Goal: Entertainment & Leisure: Consume media (video, audio)

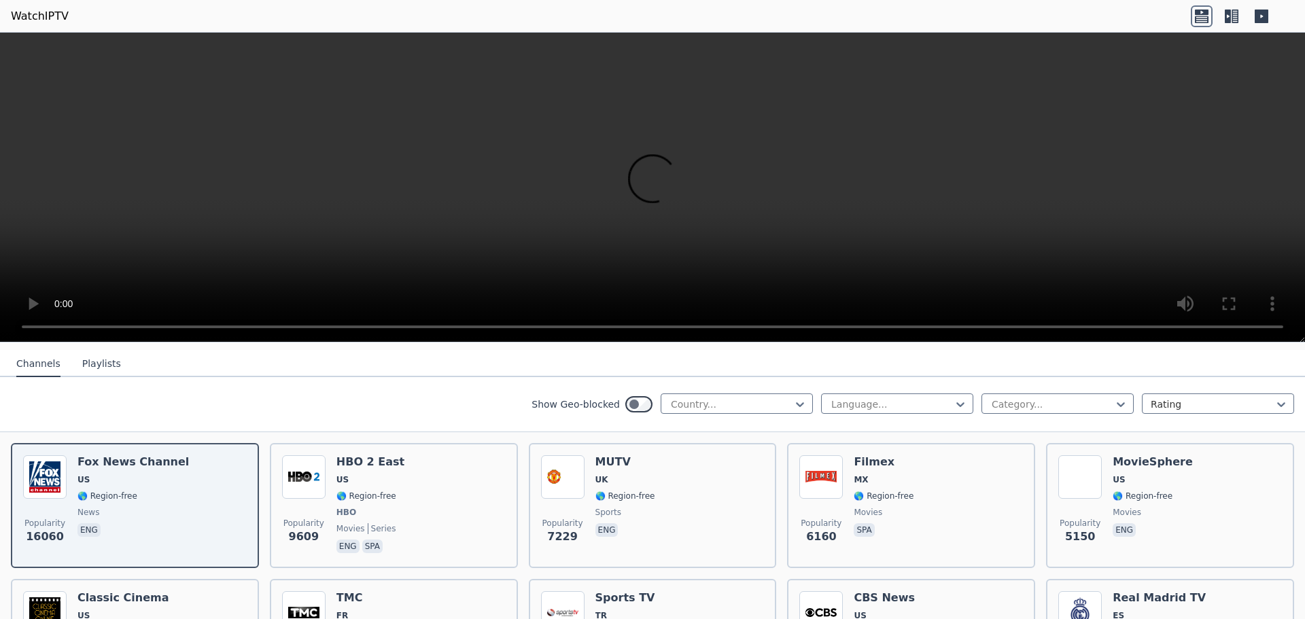
scroll to position [136, 0]
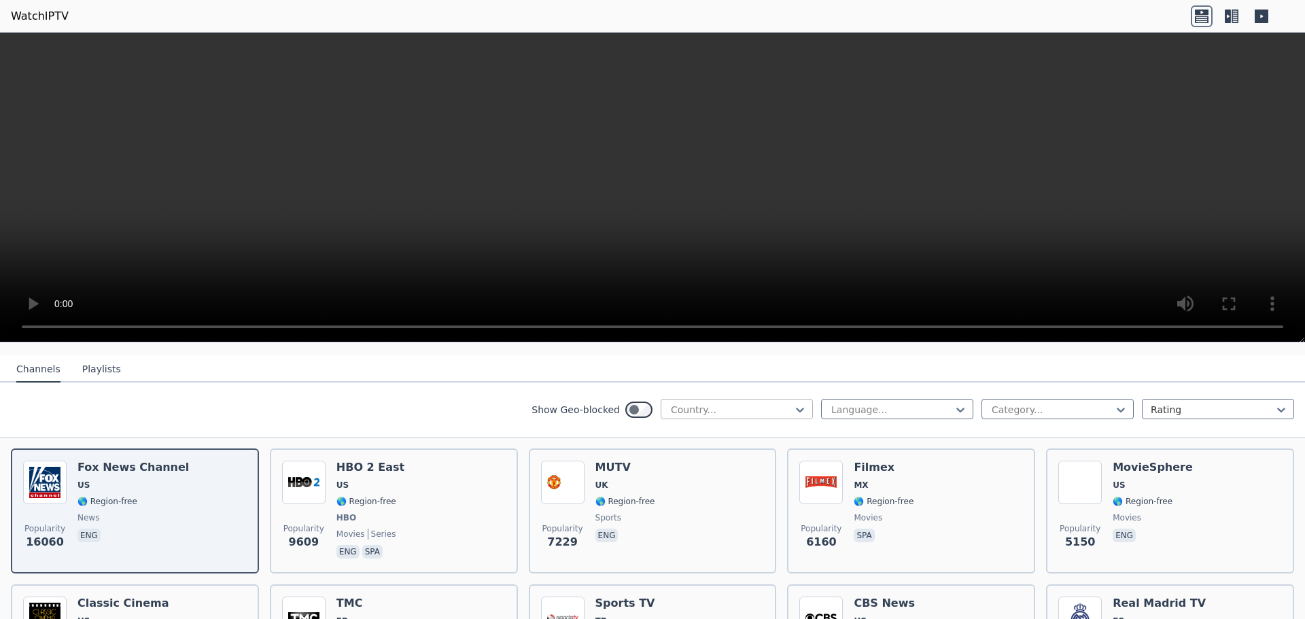
click at [755, 403] on div at bounding box center [732, 410] width 124 height 14
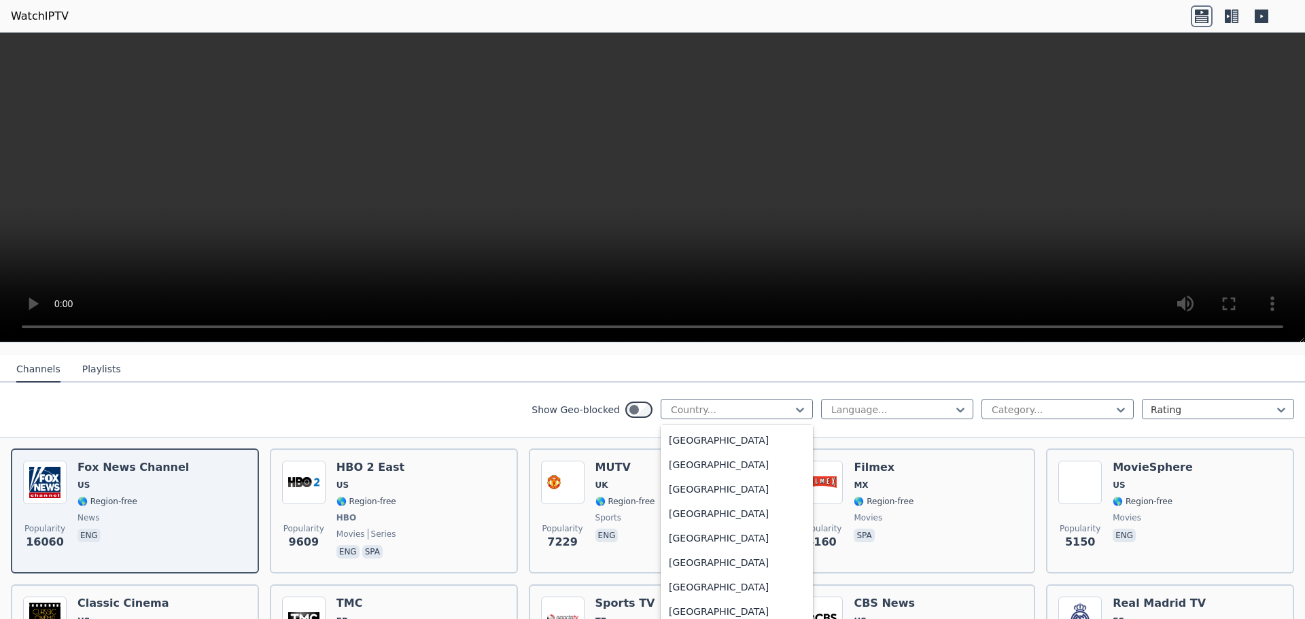
scroll to position [1971, 0]
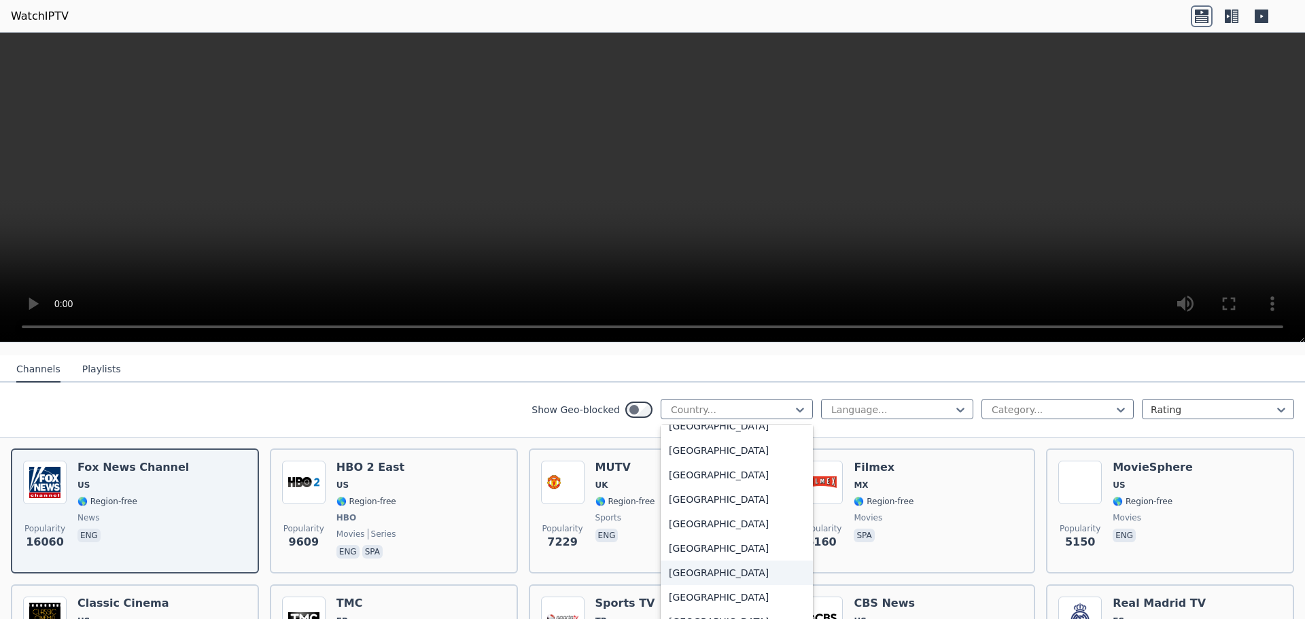
click at [689, 583] on div "India" at bounding box center [737, 573] width 152 height 24
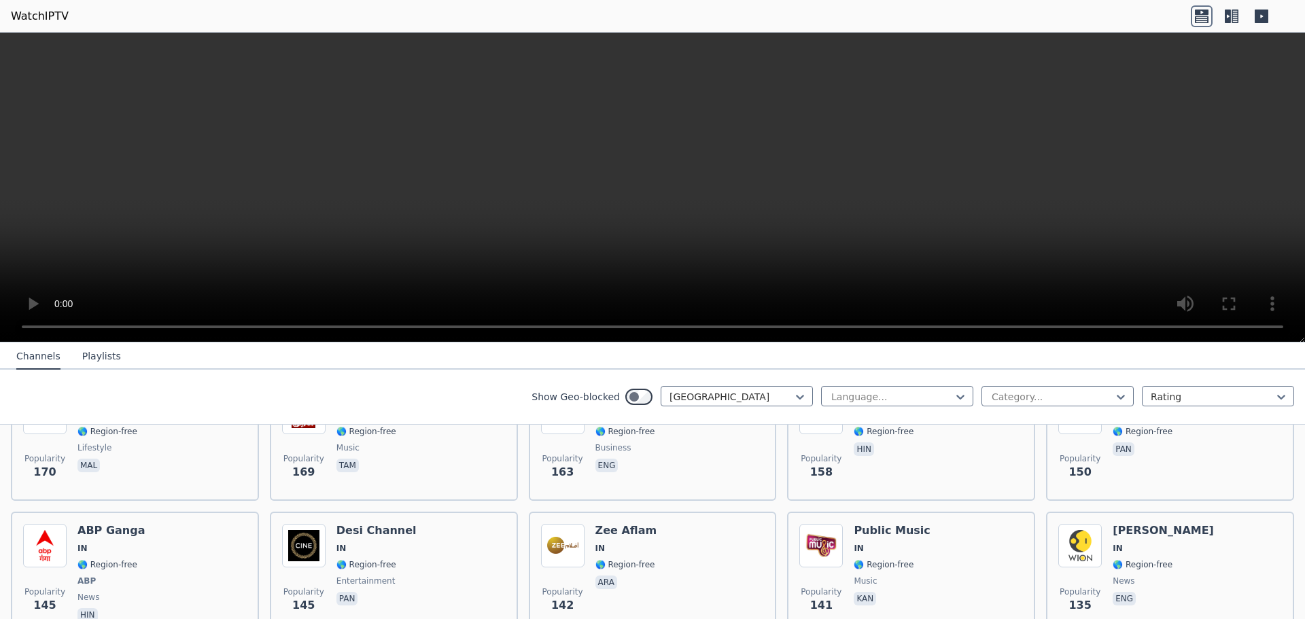
scroll to position [612, 0]
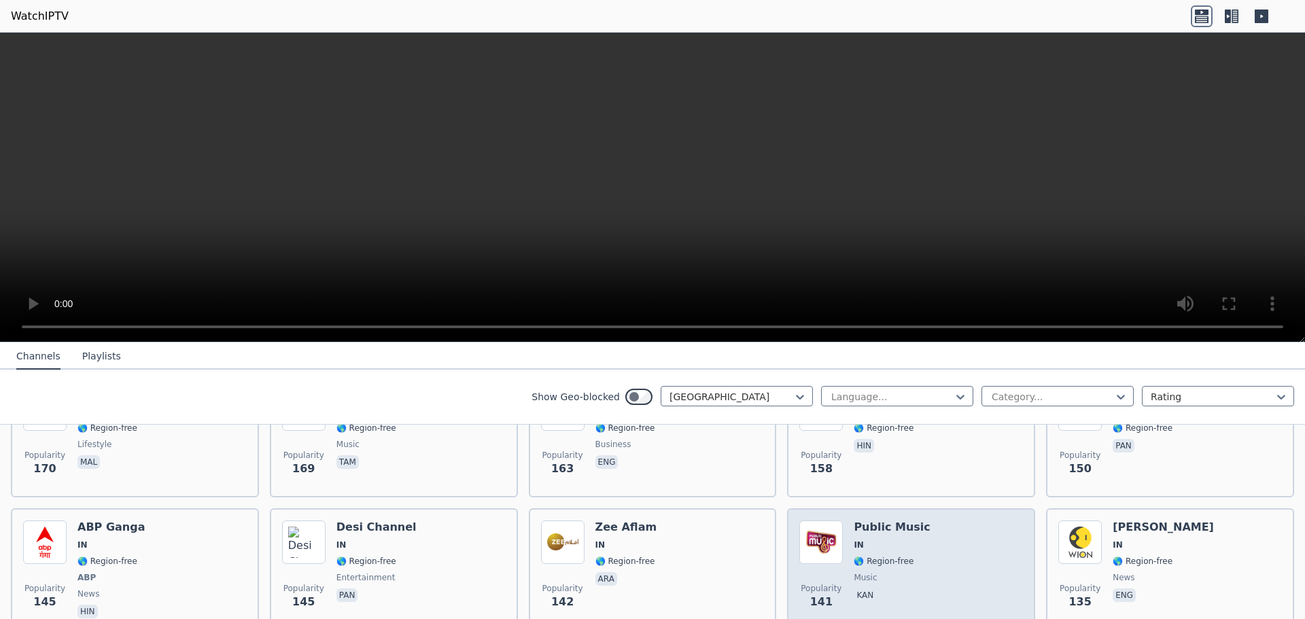
click at [936, 529] on div "Popularity 141 Public Music IN 🌎 Region-free music kan" at bounding box center [911, 571] width 224 height 101
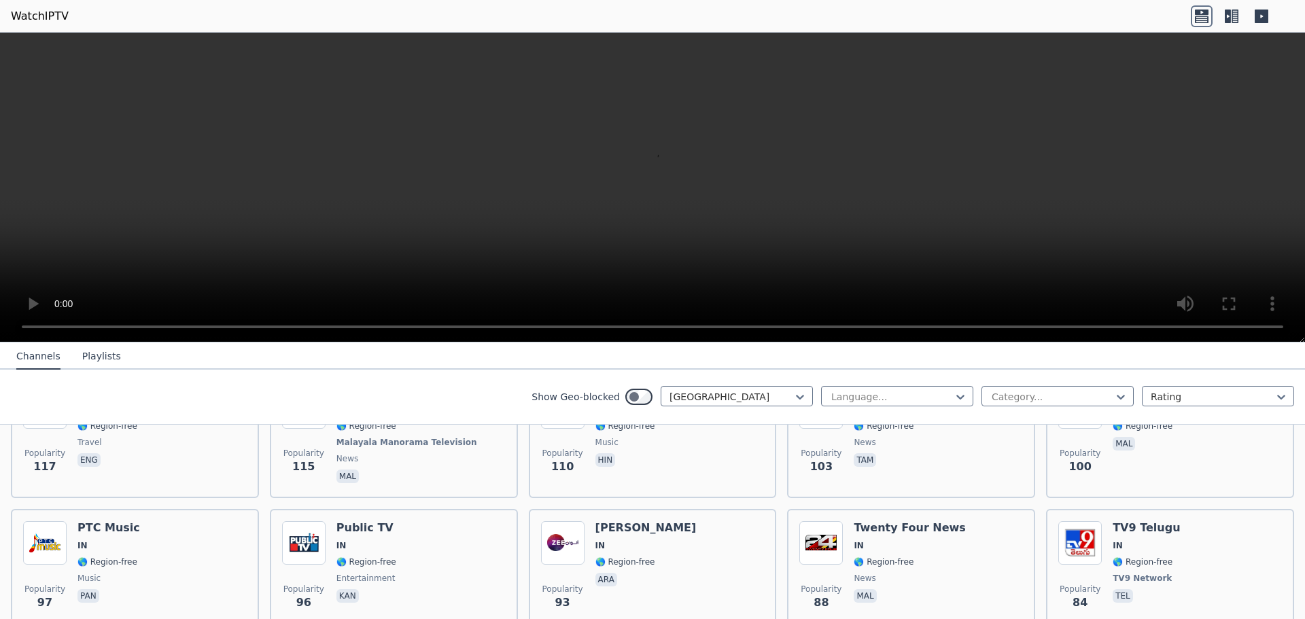
scroll to position [884, 0]
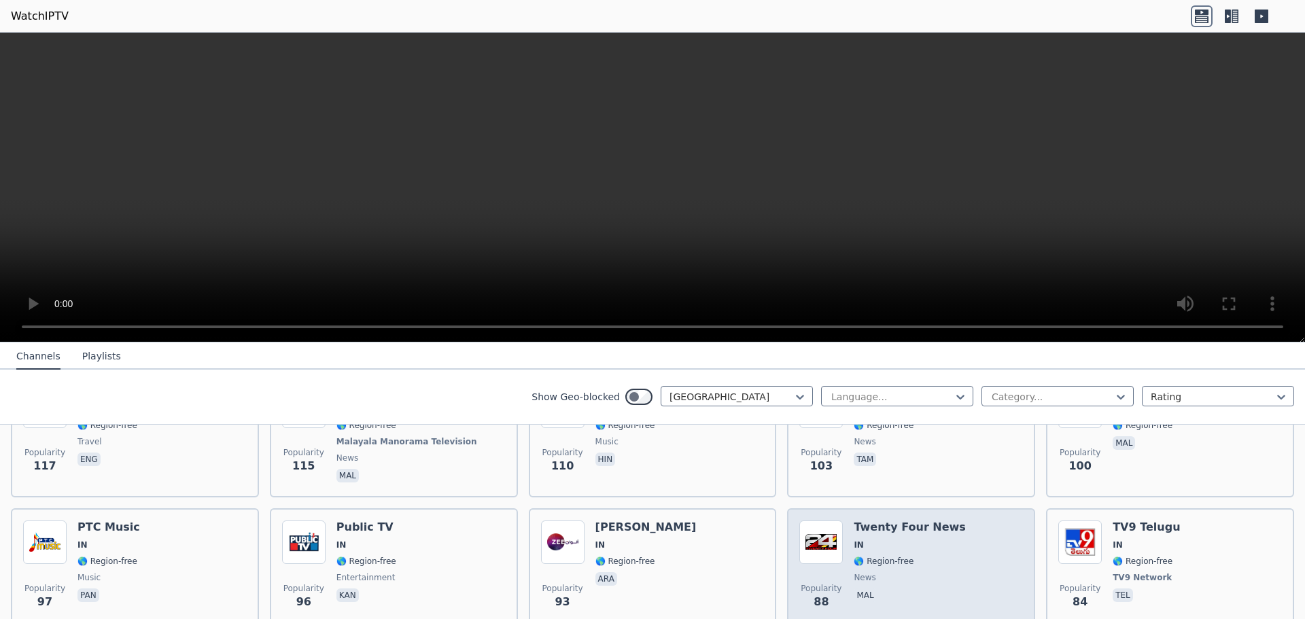
click at [928, 521] on h6 "Twenty Four News" at bounding box center [910, 528] width 112 height 14
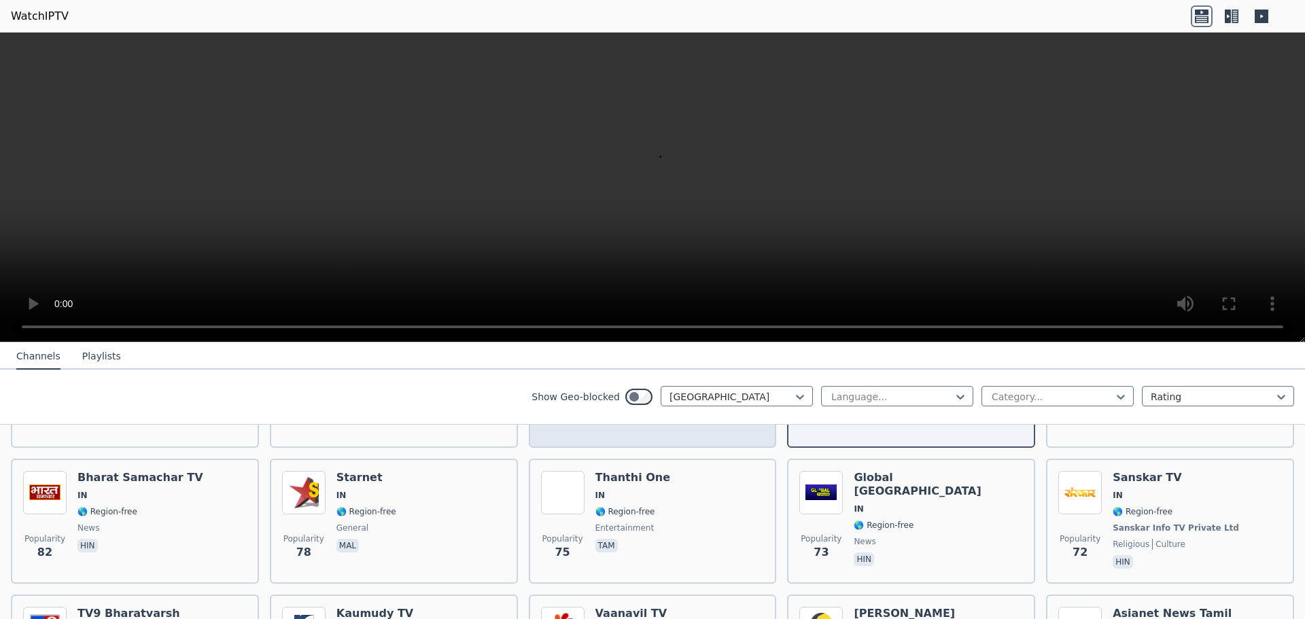
scroll to position [1088, 0]
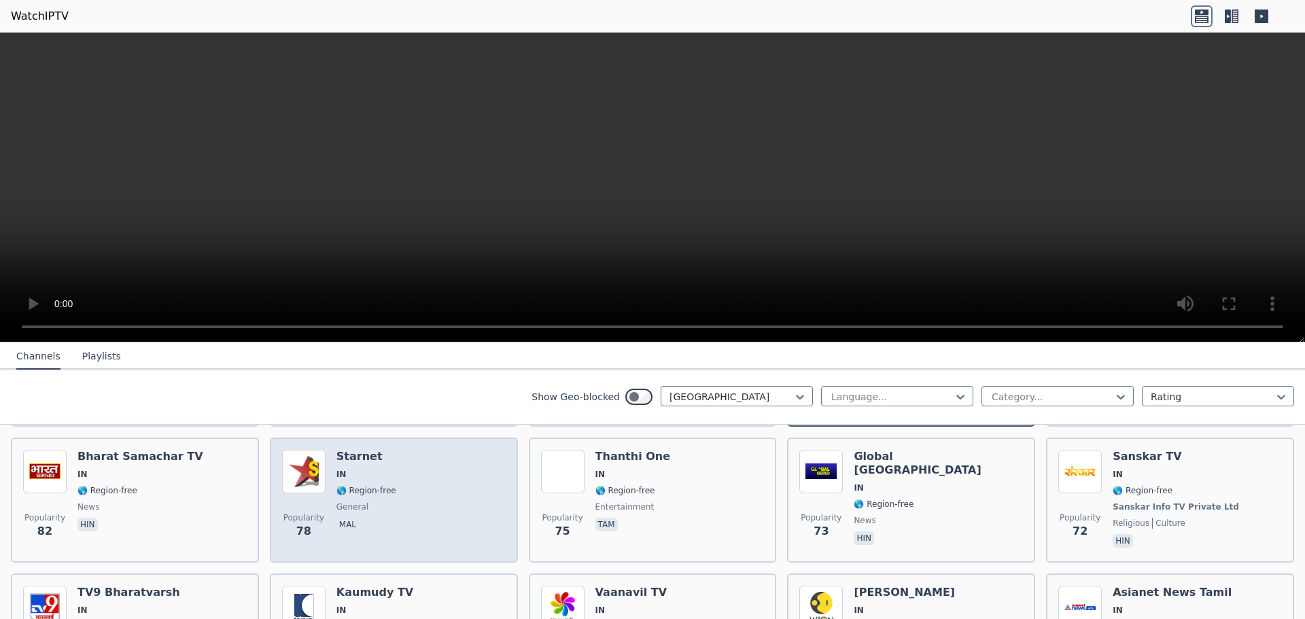
click at [422, 506] on div "Popularity 78 Starnet IN 🌎 Region-free general mal" at bounding box center [394, 500] width 224 height 101
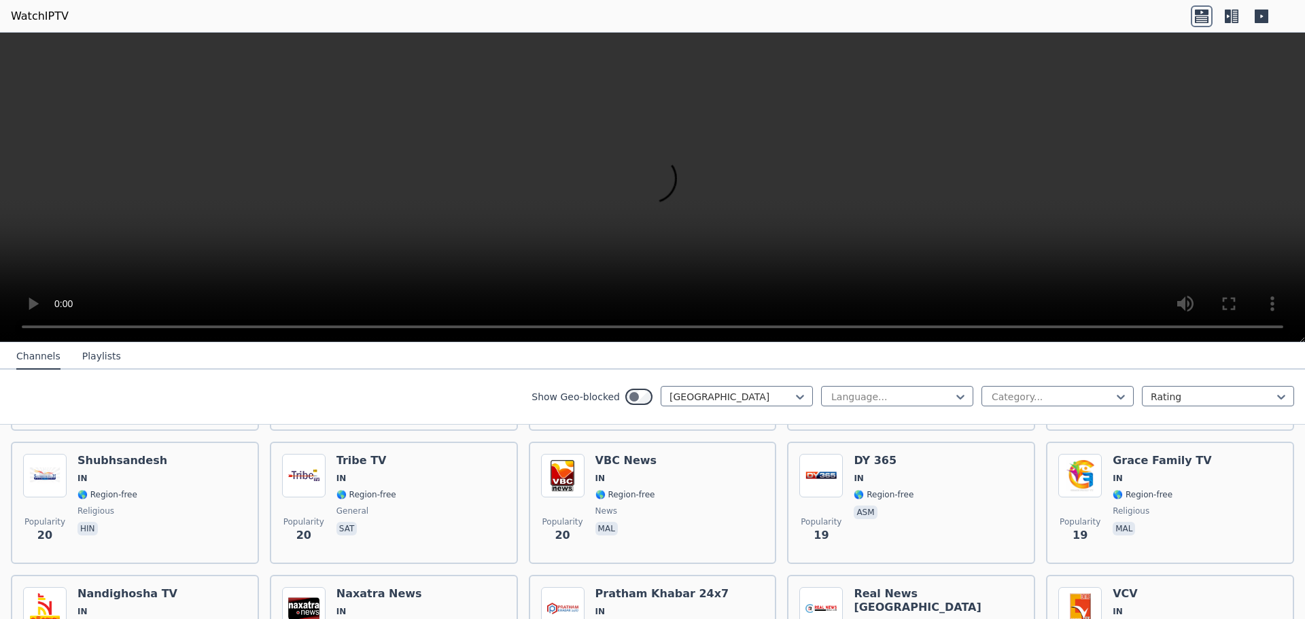
scroll to position [3347, 0]
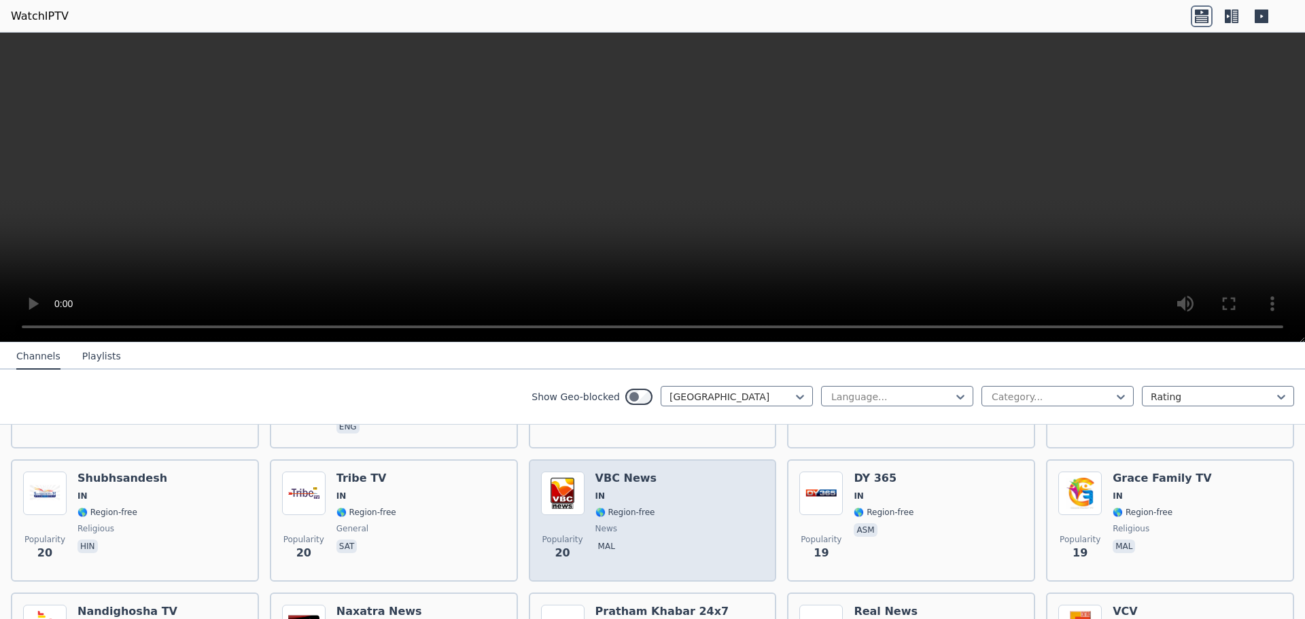
click at [656, 487] on div "Popularity 20 VBC News IN 🌎 Region-free news mal" at bounding box center [653, 521] width 224 height 98
